Goal: Communication & Community: Answer question/provide support

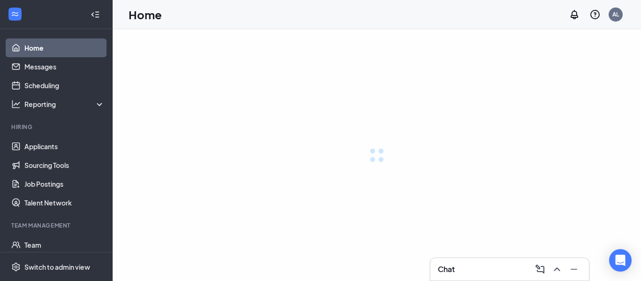
click at [557, 269] on icon "ChevronUp" at bounding box center [556, 269] width 11 height 11
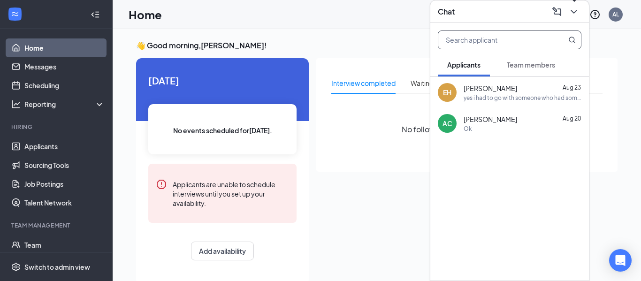
click at [459, 43] on input "text" at bounding box center [493, 40] width 111 height 18
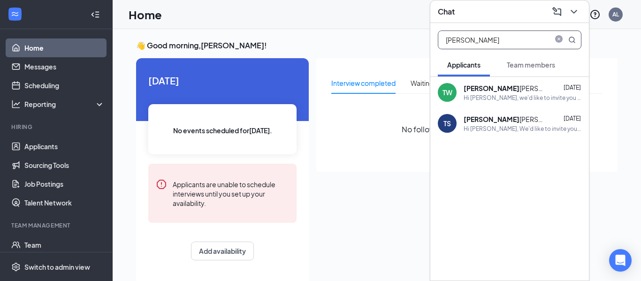
type input "[PERSON_NAME]"
click at [494, 131] on div "Hi [PERSON_NAME], We'd like to invite you to a meeting to discuss the Assistant…" at bounding box center [523, 129] width 118 height 8
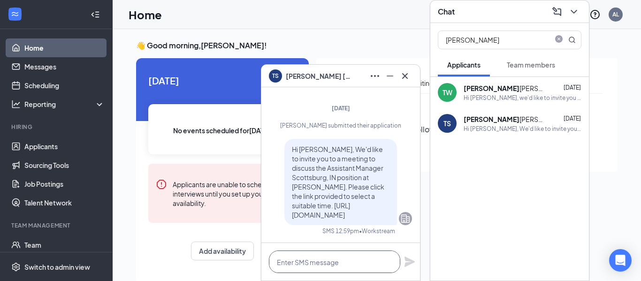
click at [305, 264] on textarea at bounding box center [334, 262] width 131 height 23
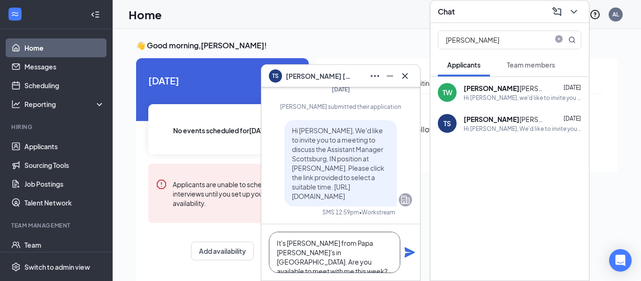
type textarea "It's [PERSON_NAME] from Papa [PERSON_NAME]'s in [GEOGRAPHIC_DATA]. Are you avai…"
click at [404, 255] on icon "Plane" at bounding box center [409, 252] width 11 height 11
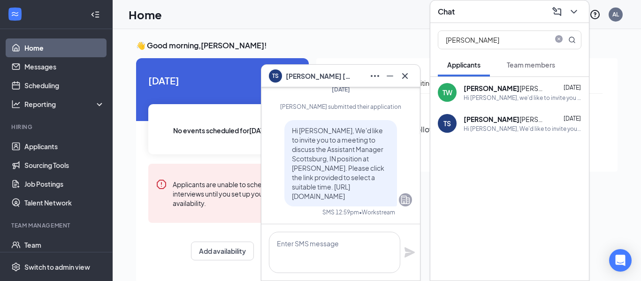
scroll to position [0, 0]
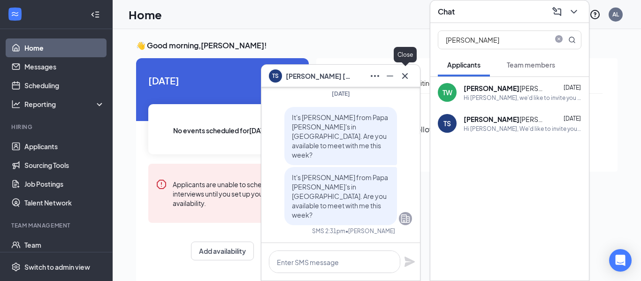
click at [409, 76] on icon "Cross" at bounding box center [404, 75] width 11 height 11
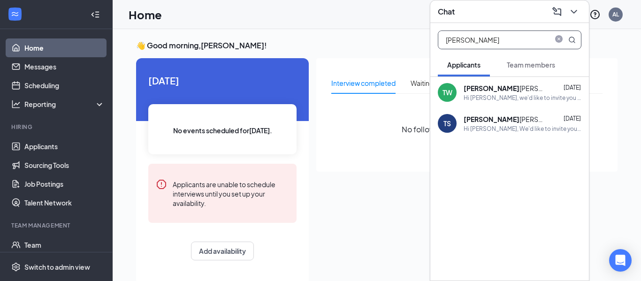
click at [474, 39] on input "[PERSON_NAME]" at bounding box center [493, 40] width 111 height 18
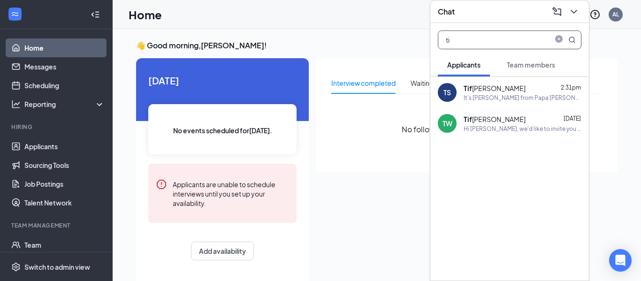
type input "t"
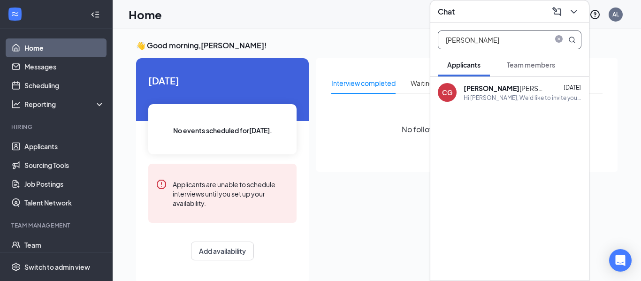
type input "[PERSON_NAME]"
click at [494, 94] on div "Hi [PERSON_NAME], We'd like to invite you to a meeting to discuss the Assistant…" at bounding box center [523, 98] width 118 height 8
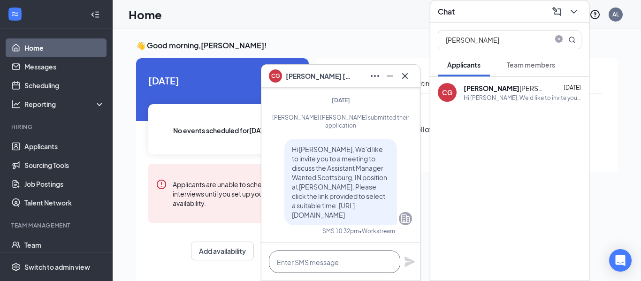
click at [319, 264] on textarea at bounding box center [334, 262] width 131 height 23
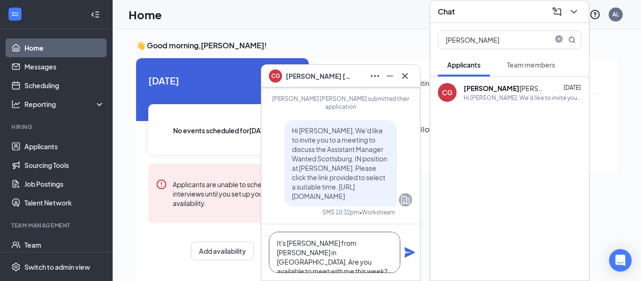
type textarea "It's [PERSON_NAME] from [PERSON_NAME] in [GEOGRAPHIC_DATA]. Are you available t…"
click at [412, 252] on icon "Plane" at bounding box center [409, 252] width 10 height 10
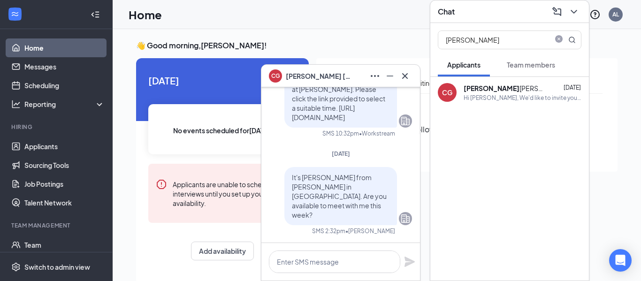
scroll to position [0, 0]
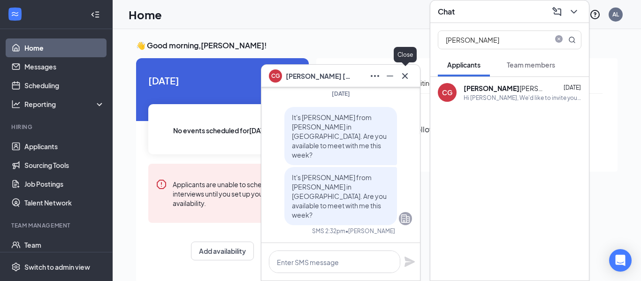
click at [407, 74] on icon "Cross" at bounding box center [405, 76] width 6 height 6
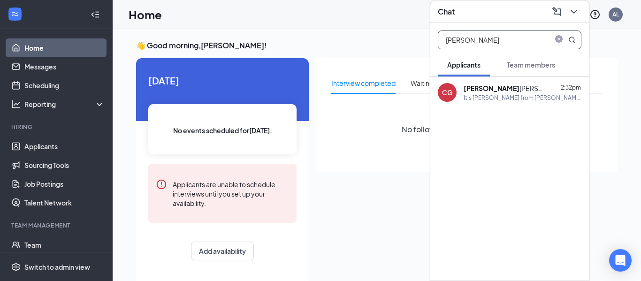
click at [480, 40] on input "[PERSON_NAME]" at bounding box center [493, 40] width 111 height 18
type input "c"
type input "[PERSON_NAME]"
click at [511, 91] on div "[PERSON_NAME] [DATE]" at bounding box center [523, 88] width 118 height 9
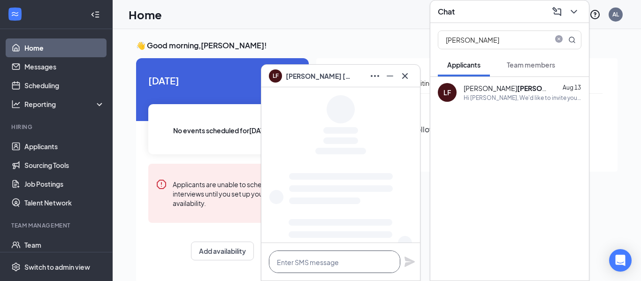
click at [300, 264] on textarea at bounding box center [334, 262] width 131 height 23
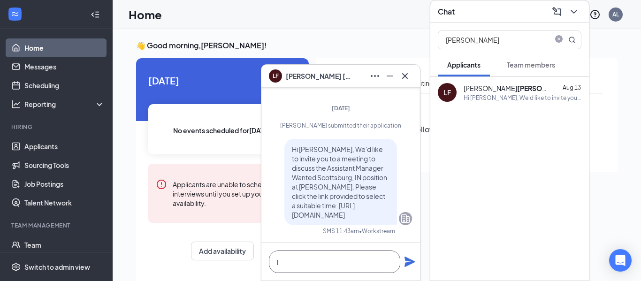
scroll to position [0, 0]
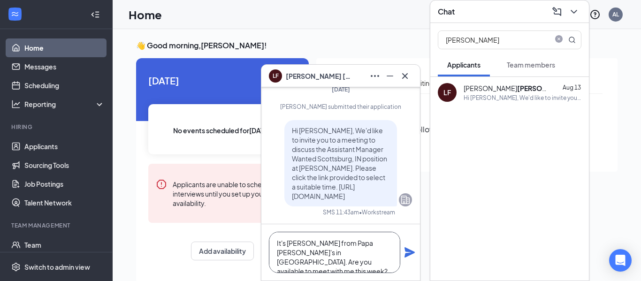
type textarea "It's [PERSON_NAME] from Papa [PERSON_NAME]'s in [GEOGRAPHIC_DATA]. Are you avai…"
click at [410, 253] on icon "Plane" at bounding box center [409, 252] width 10 height 10
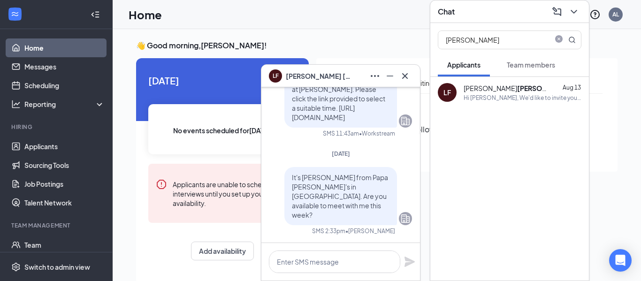
scroll to position [0, 0]
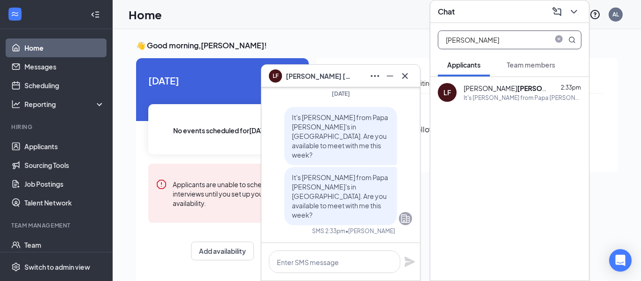
click at [470, 42] on input "[PERSON_NAME]" at bounding box center [493, 40] width 111 height 18
type input "f"
type input "lomio"
click at [479, 94] on div "Hi [PERSON_NAME], We'd like to invite you to a meeting to discuss the Assistant…" at bounding box center [523, 98] width 118 height 8
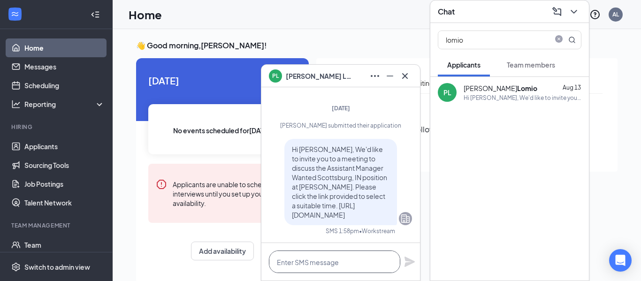
click at [288, 262] on textarea at bounding box center [334, 262] width 131 height 23
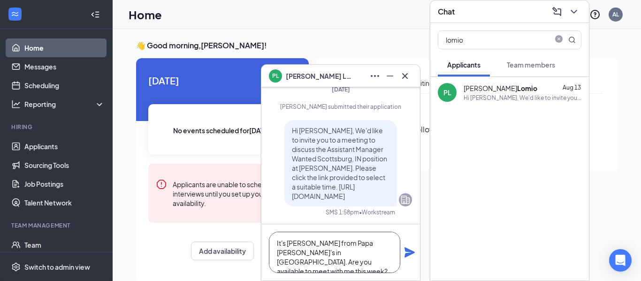
type textarea "It's [PERSON_NAME] from Papa [PERSON_NAME]'s in [GEOGRAPHIC_DATA]. Are you avai…"
click at [411, 250] on icon "Plane" at bounding box center [409, 252] width 11 height 11
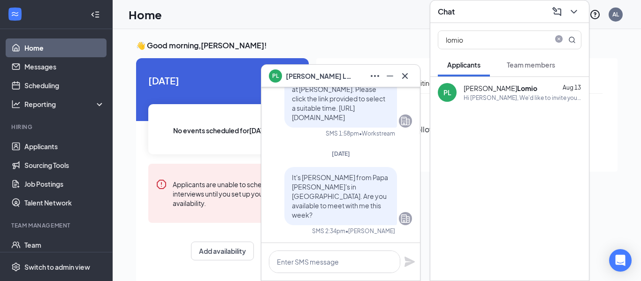
scroll to position [0, 0]
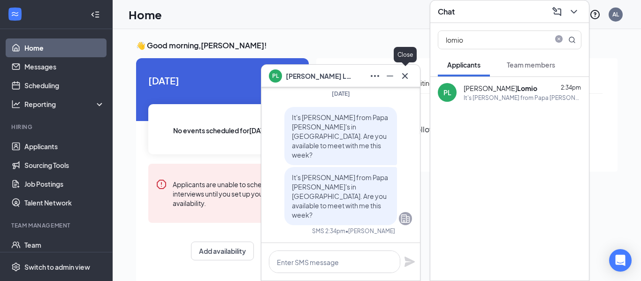
click at [404, 79] on icon "Cross" at bounding box center [404, 75] width 11 height 11
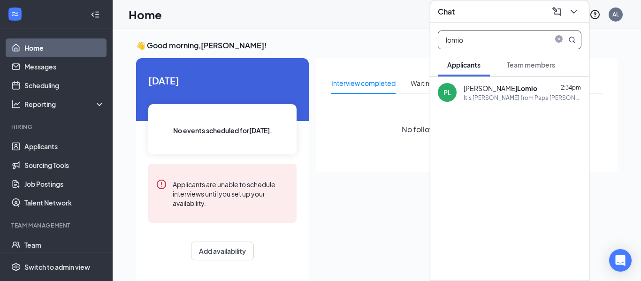
click at [491, 40] on input "lomio" at bounding box center [493, 40] width 111 height 18
type input "l"
type input "[GEOGRAPHIC_DATA]"
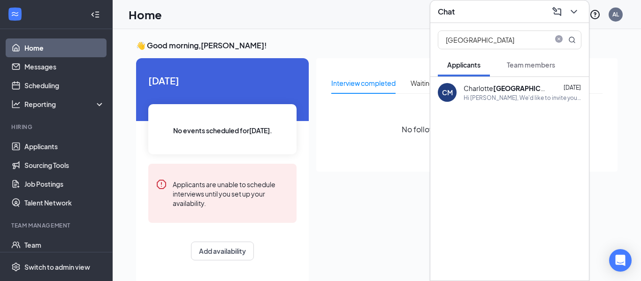
click at [477, 95] on div "Hi [PERSON_NAME], We'd like to invite you to a meeting to discuss the Assistant…" at bounding box center [523, 98] width 118 height 8
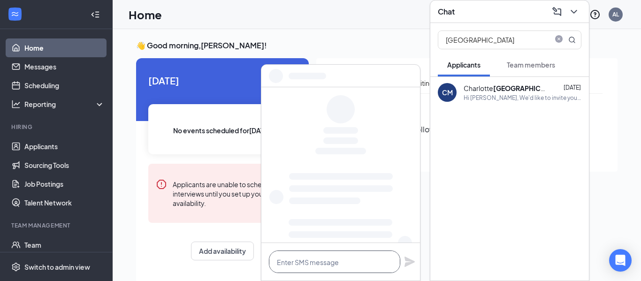
click at [308, 263] on textarea at bounding box center [334, 262] width 131 height 23
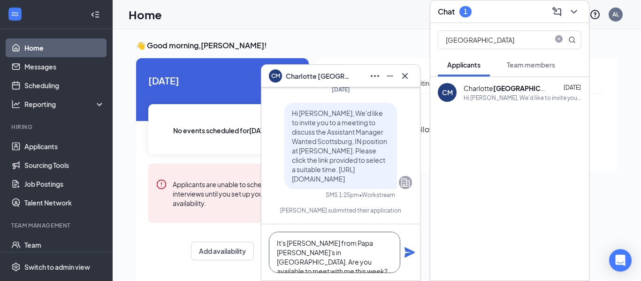
type textarea "It's [PERSON_NAME] from Papa [PERSON_NAME]'s in [GEOGRAPHIC_DATA]. Are you avai…"
click at [411, 250] on icon "Plane" at bounding box center [409, 252] width 11 height 11
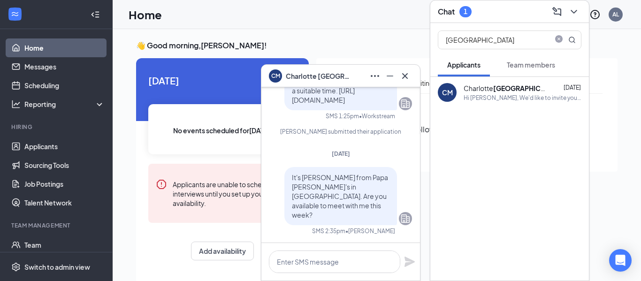
scroll to position [0, 0]
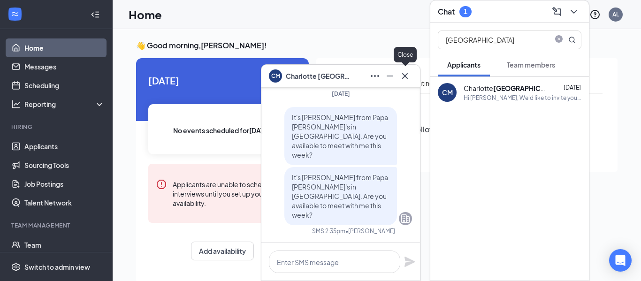
click at [405, 76] on icon "Cross" at bounding box center [405, 76] width 6 height 6
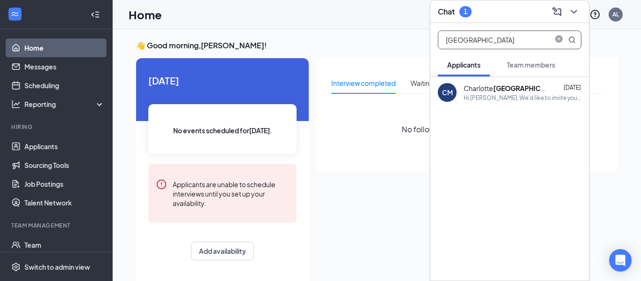
click at [470, 42] on input "[GEOGRAPHIC_DATA]" at bounding box center [493, 40] width 111 height 18
type input "m"
type input "="
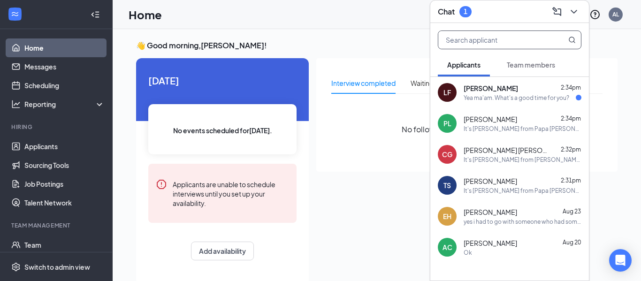
click at [523, 101] on div "Yea ma'am. What's a good time for you?" at bounding box center [517, 98] width 106 height 8
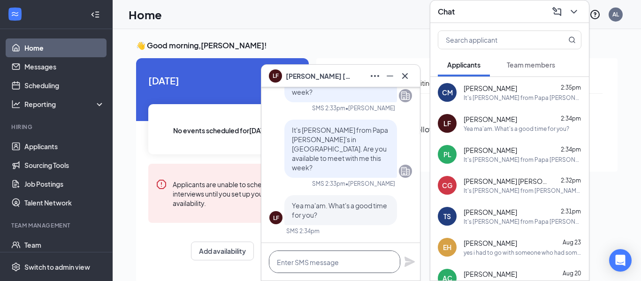
click at [299, 262] on textarea at bounding box center [334, 262] width 131 height 23
type textarea "Are you available [DATE] at 4:30"
click at [404, 262] on icon "Plane" at bounding box center [409, 261] width 11 height 11
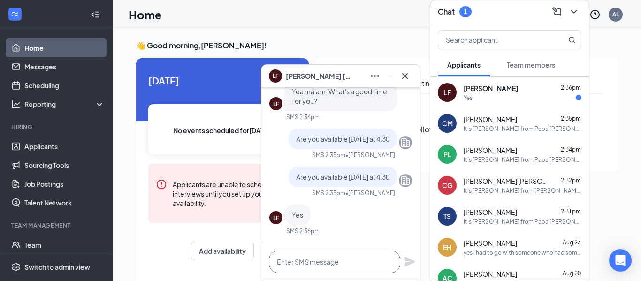
click at [283, 260] on textarea at bounding box center [334, 262] width 131 height 23
type textarea "awesome see you then"
click at [411, 260] on icon "Plane" at bounding box center [409, 262] width 10 height 10
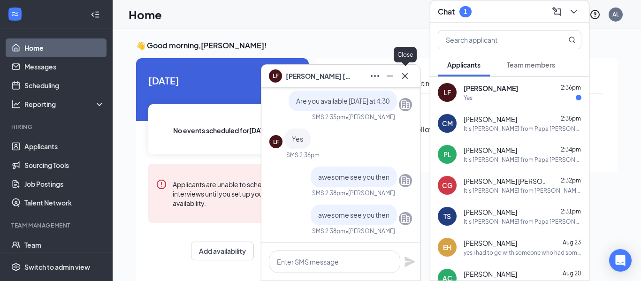
click at [407, 72] on icon "Cross" at bounding box center [404, 75] width 11 height 11
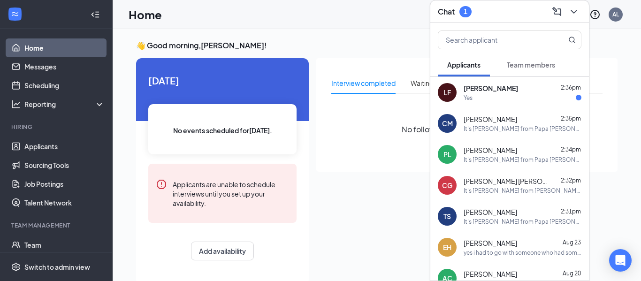
click at [486, 95] on div "Yes" at bounding box center [523, 98] width 118 height 8
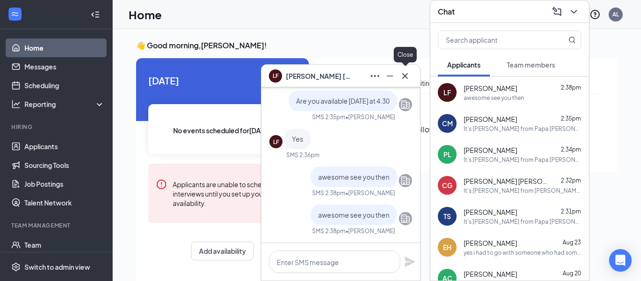
click at [406, 75] on icon "Cross" at bounding box center [404, 75] width 11 height 11
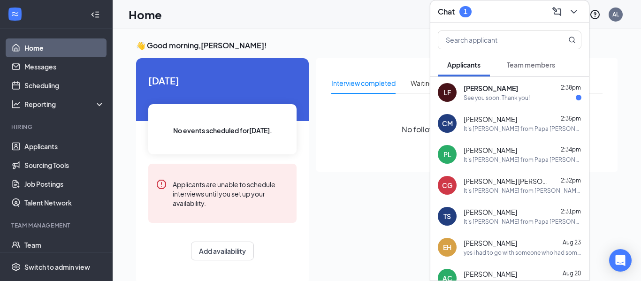
click at [538, 90] on div "[PERSON_NAME] 2:38pm" at bounding box center [523, 88] width 118 height 9
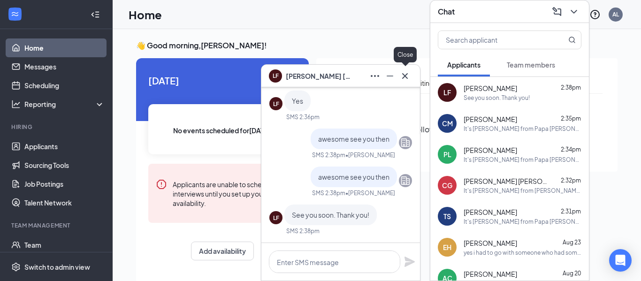
click at [407, 76] on icon "Cross" at bounding box center [404, 75] width 11 height 11
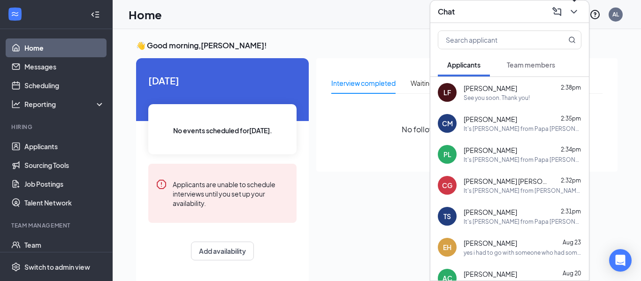
click at [572, 14] on icon "ChevronDown" at bounding box center [573, 11] width 11 height 11
